Goal: Information Seeking & Learning: Learn about a topic

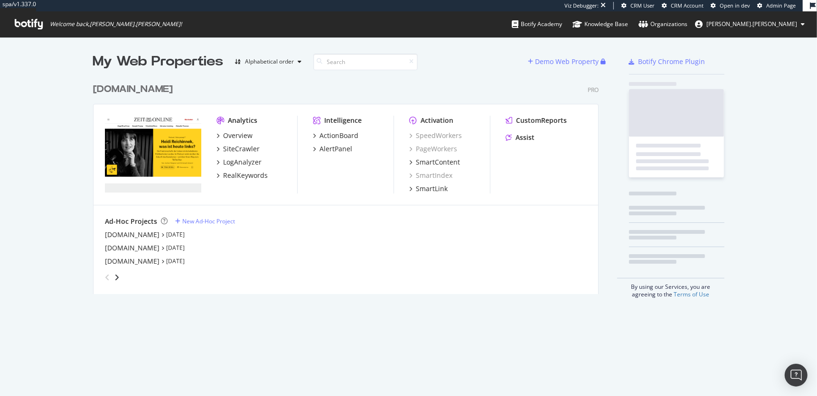
scroll to position [223, 512]
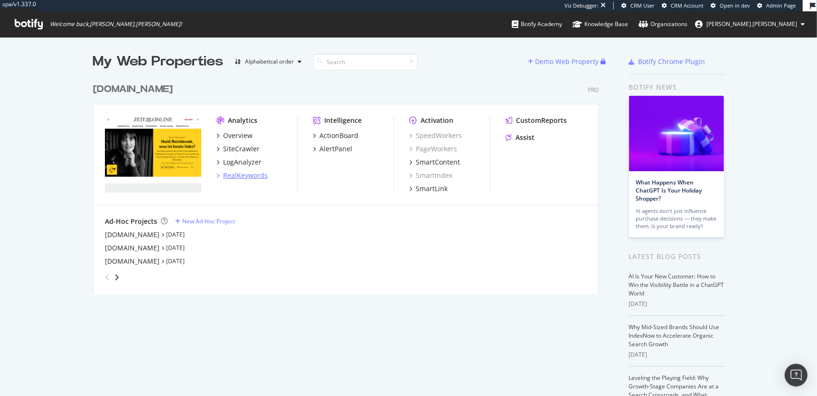
click at [248, 174] on div "RealKeywords" at bounding box center [245, 175] width 45 height 9
